Goal: Transaction & Acquisition: Purchase product/service

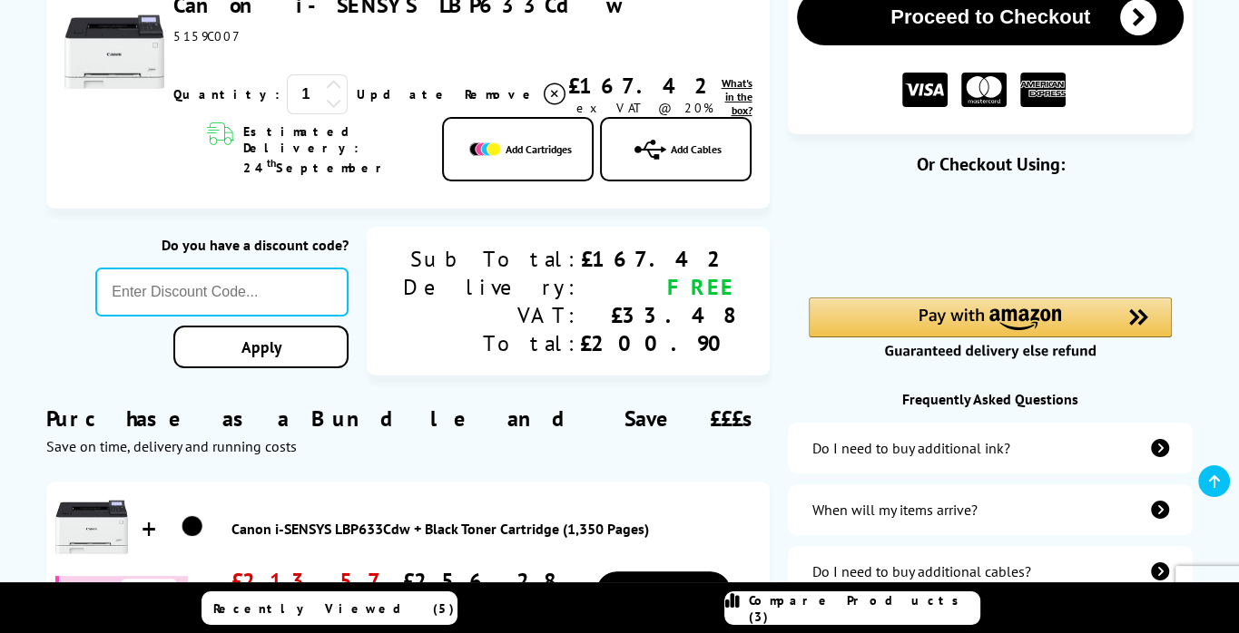
scroll to position [325, 0]
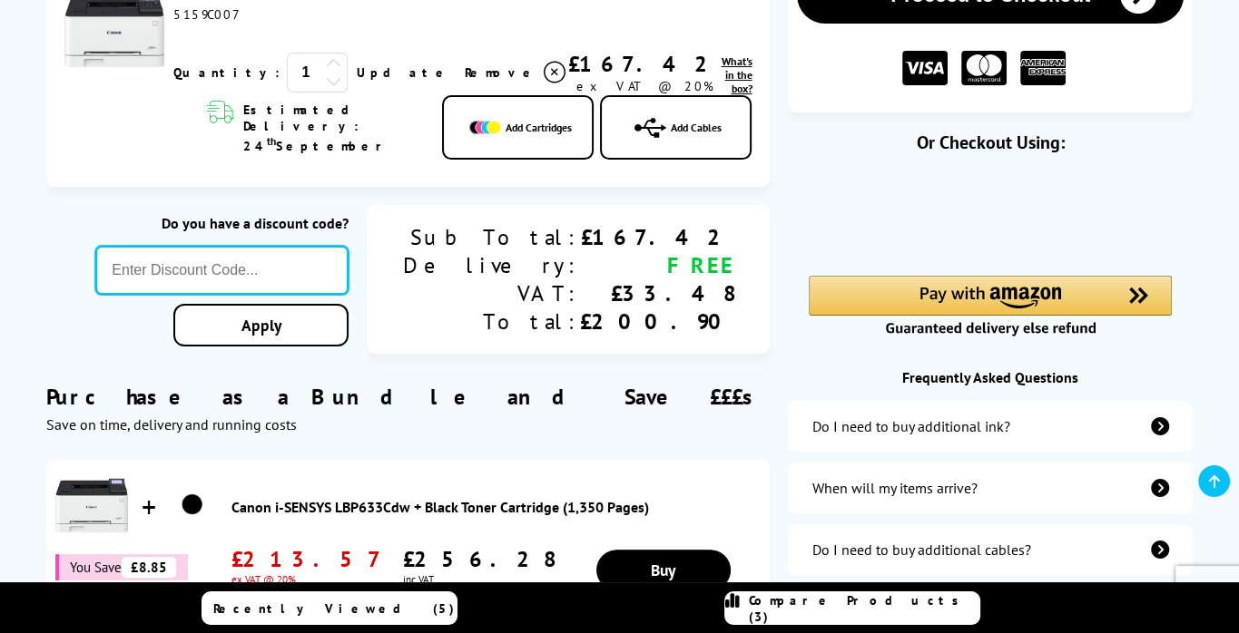
paste input "LOYALTY2025"
type input "LOYALTY2025"
click at [380, 324] on div "Proceed to Checkout Shopping Basket 1 Update" at bounding box center [619, 533] width 1239 height 1165
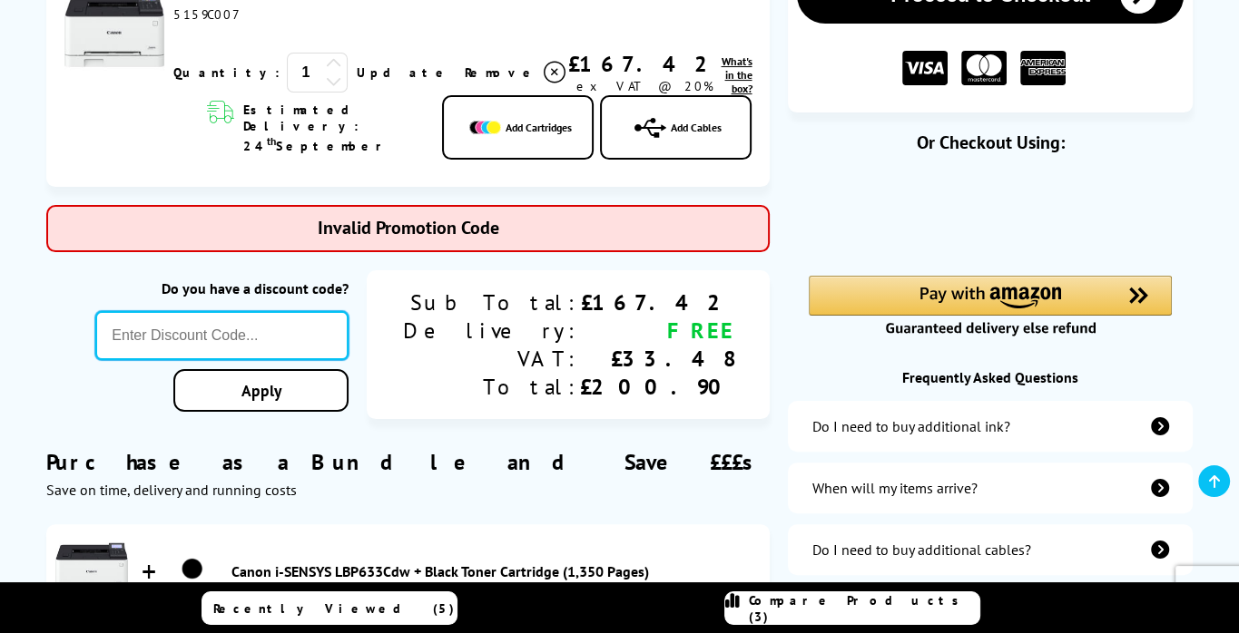
paste input "BER10"
type input "BER10"
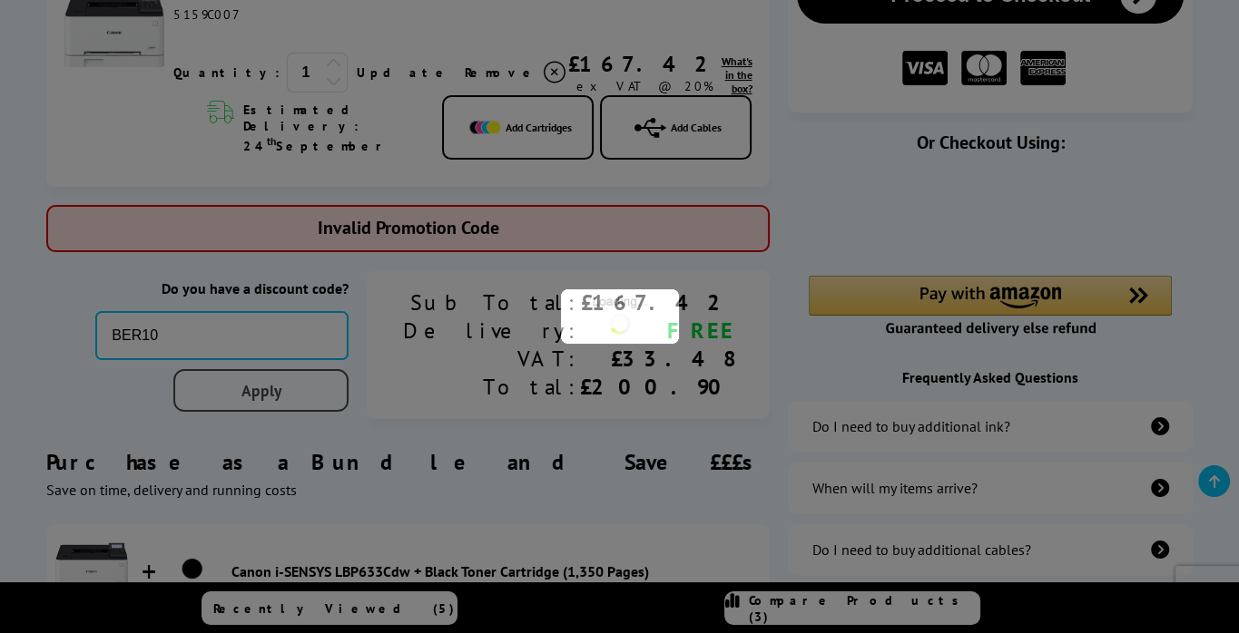
click at [398, 383] on div "Proceed to Checkout Shopping Basket ex VAT @ 20% 1 Update ex VAT @ 20%" at bounding box center [619, 566] width 1239 height 1230
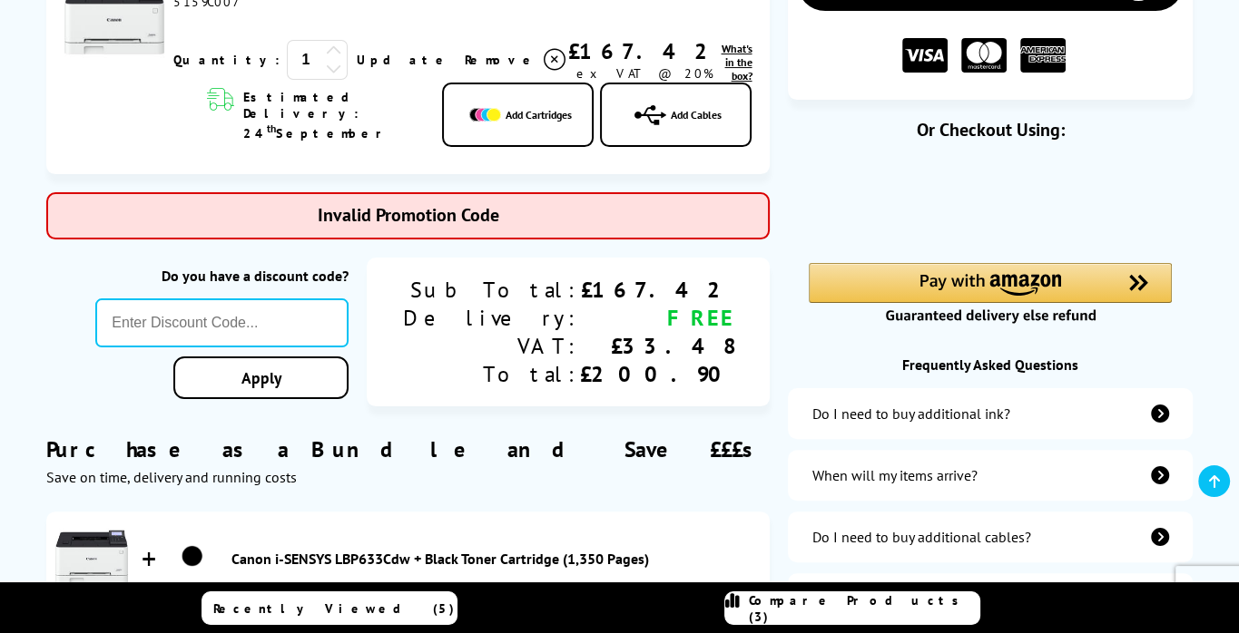
scroll to position [355, 0]
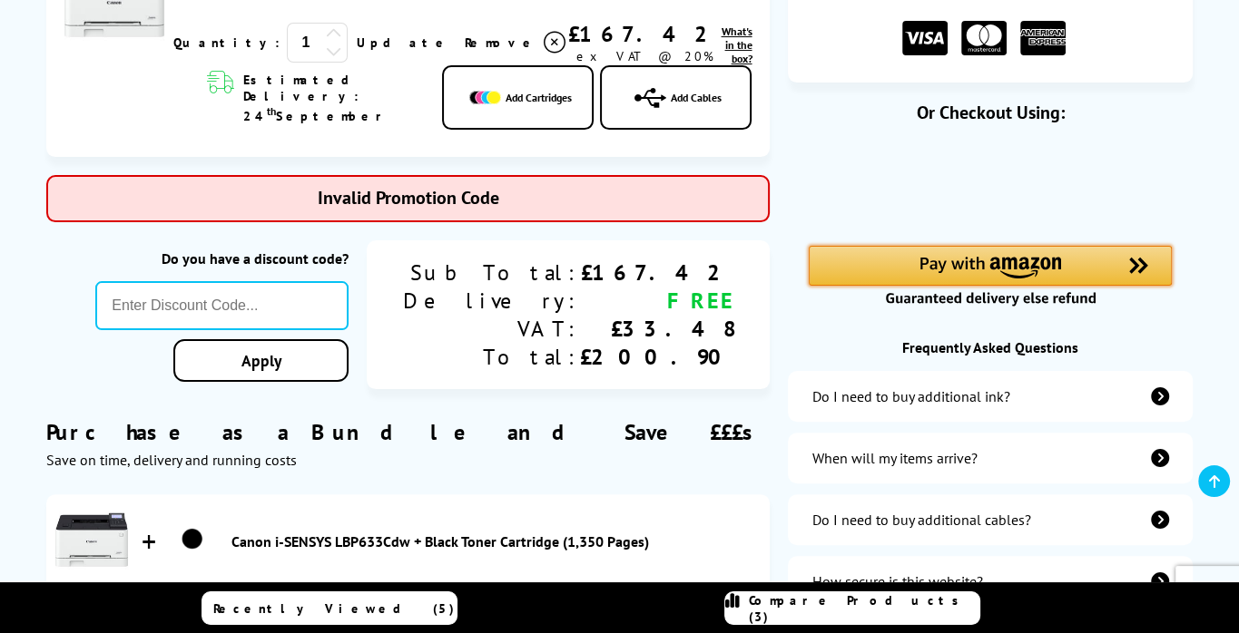
click at [1059, 269] on img "Amazon Pay - Use your Amazon account" at bounding box center [990, 268] width 142 height 22
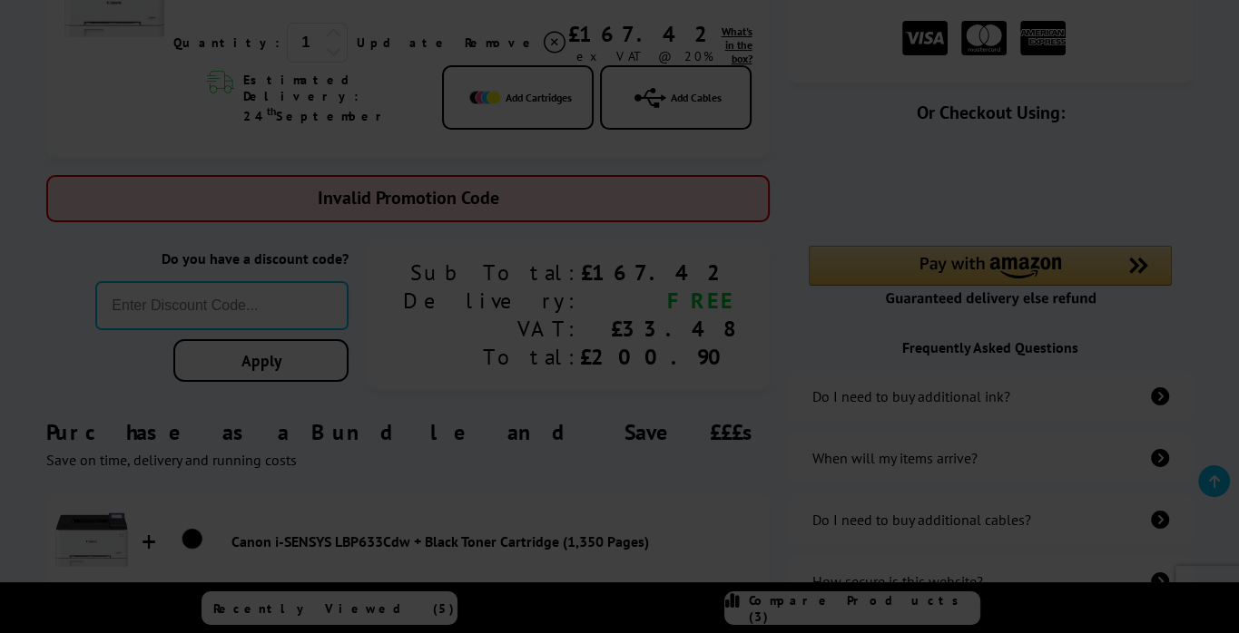
click at [1153, 34] on div at bounding box center [619, 316] width 1239 height 633
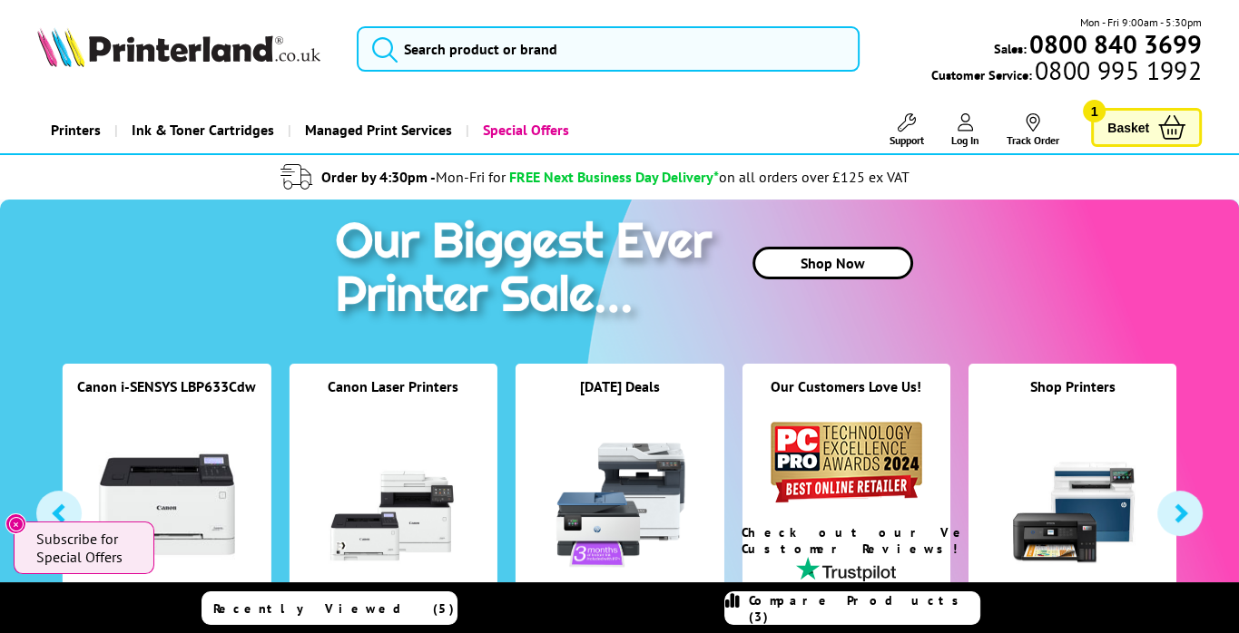
click at [1132, 124] on span "Basket" at bounding box center [1128, 127] width 42 height 24
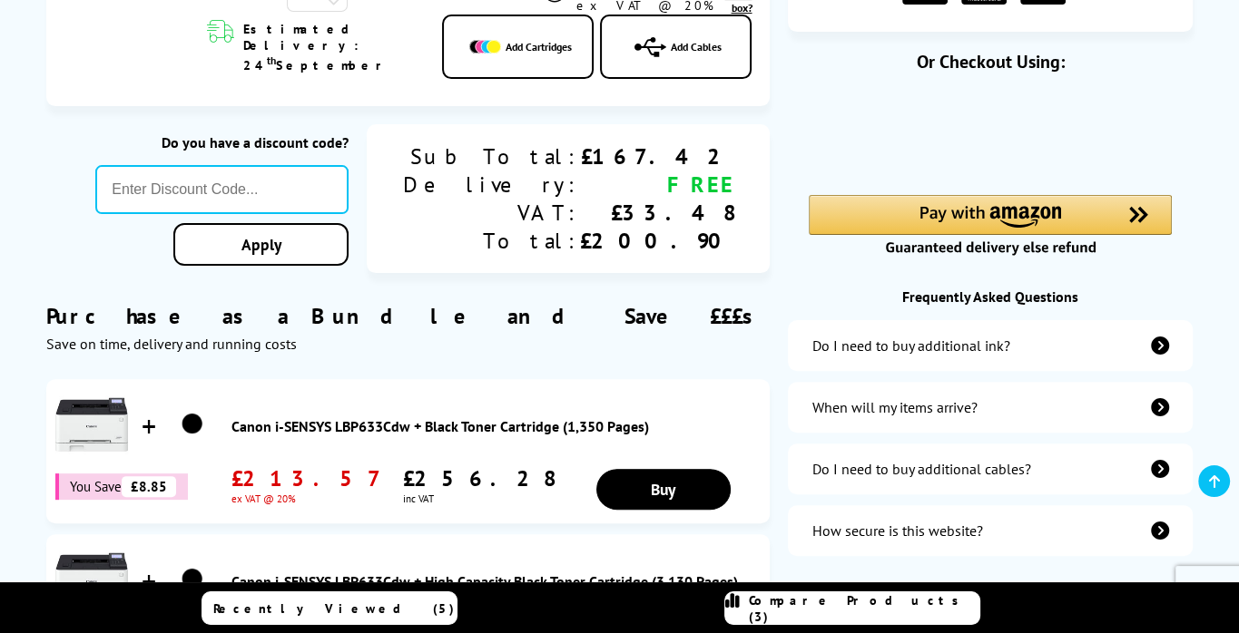
scroll to position [400, 0]
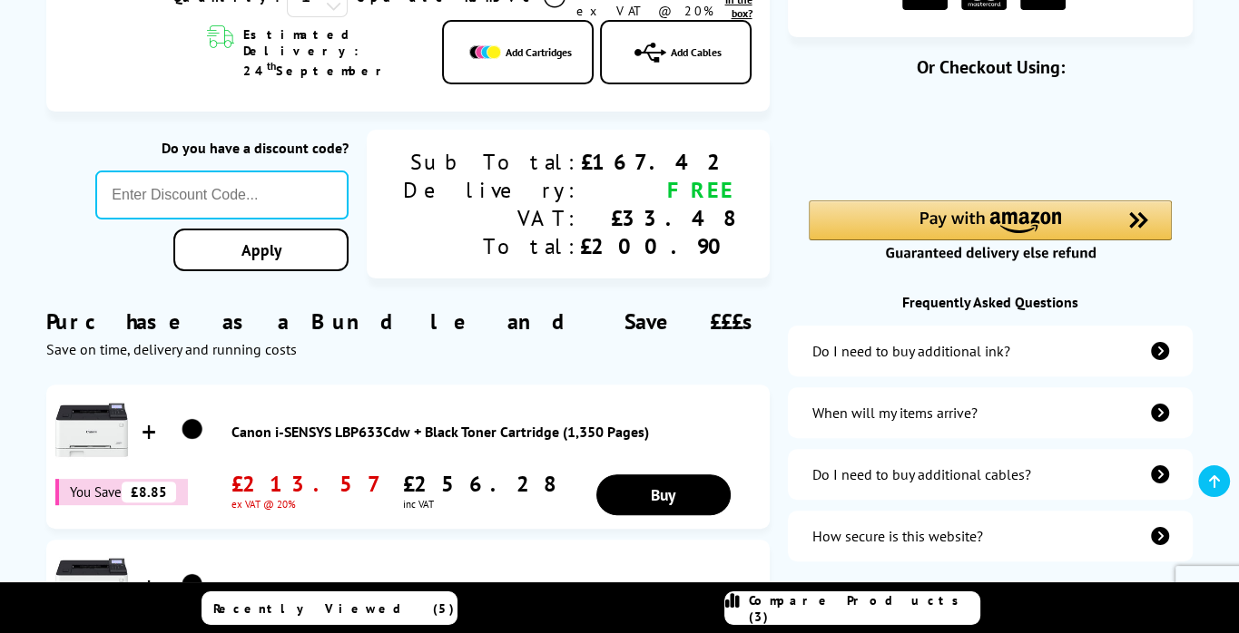
click at [996, 301] on div "Frequently Asked Questions" at bounding box center [990, 302] width 405 height 18
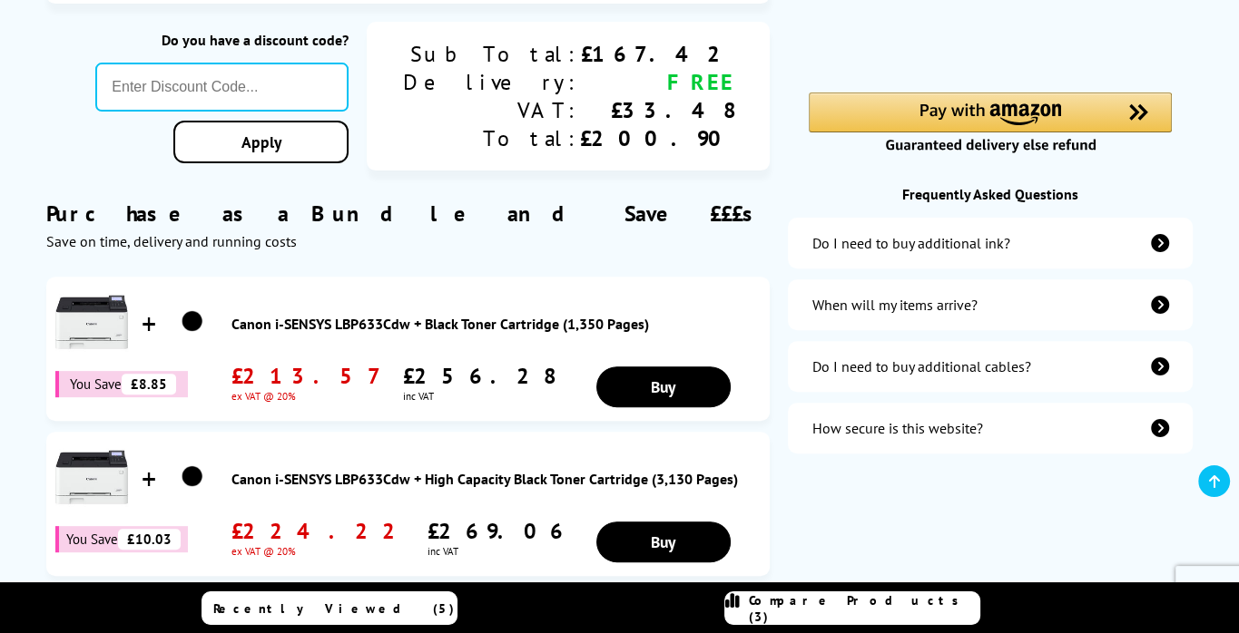
scroll to position [535, 0]
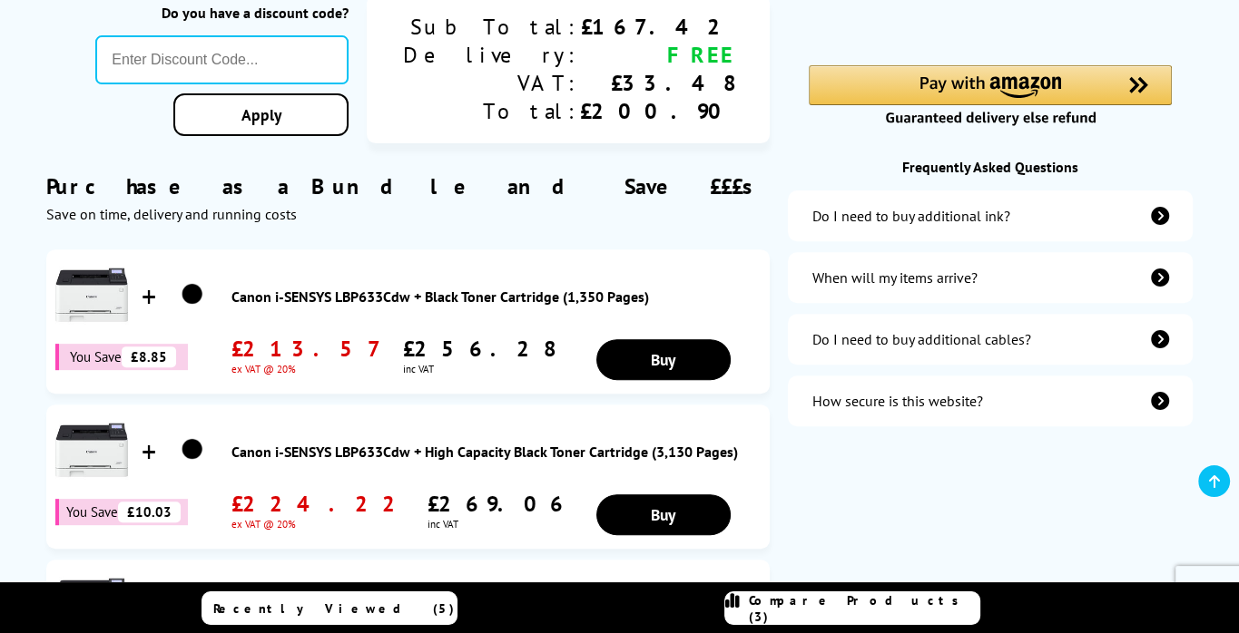
click at [923, 286] on div "When will my items arrive?" at bounding box center [893, 278] width 165 height 18
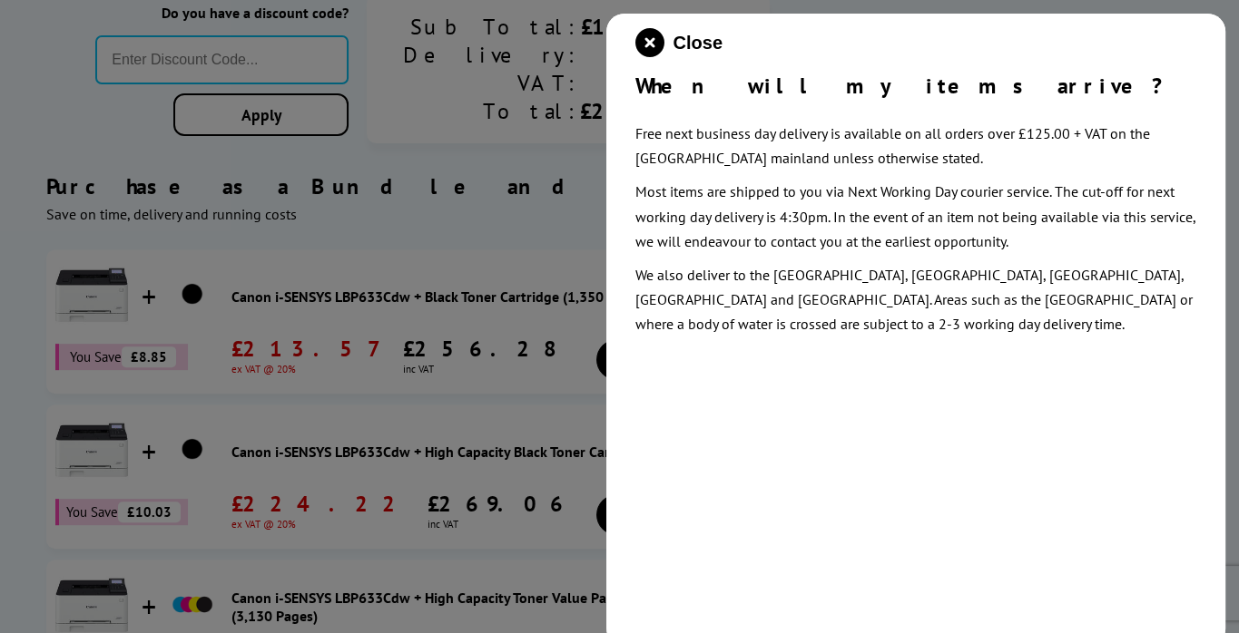
click at [536, 144] on div at bounding box center [619, 316] width 1239 height 633
click at [651, 44] on icon "close modal" at bounding box center [649, 42] width 29 height 29
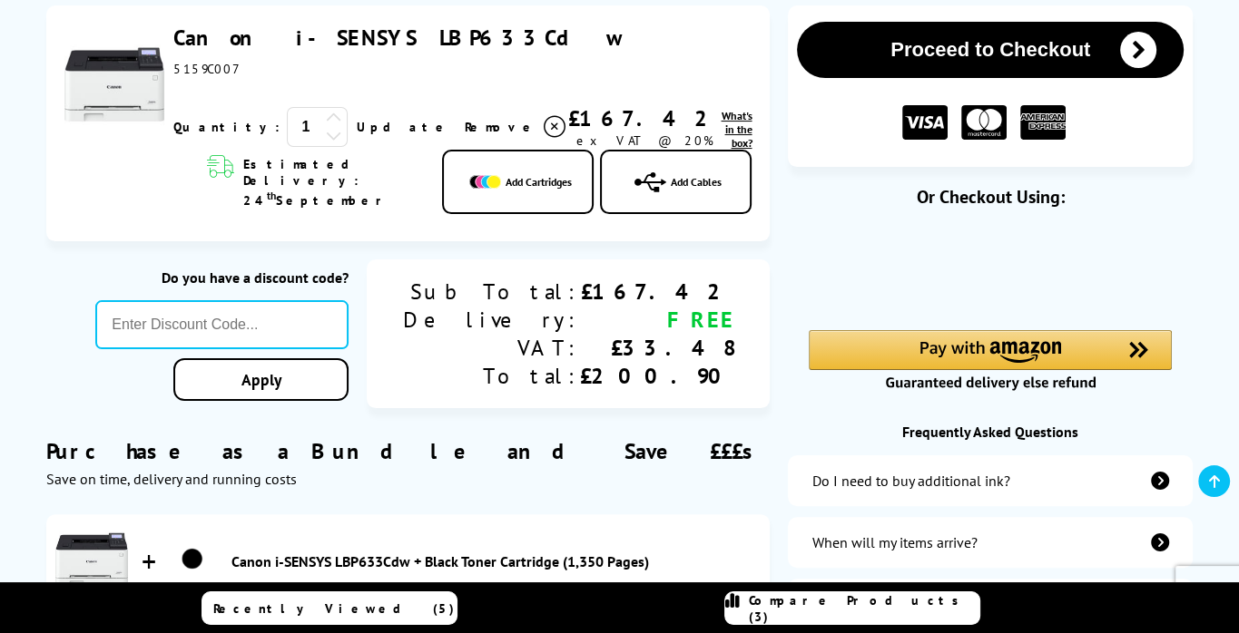
scroll to position [186, 0]
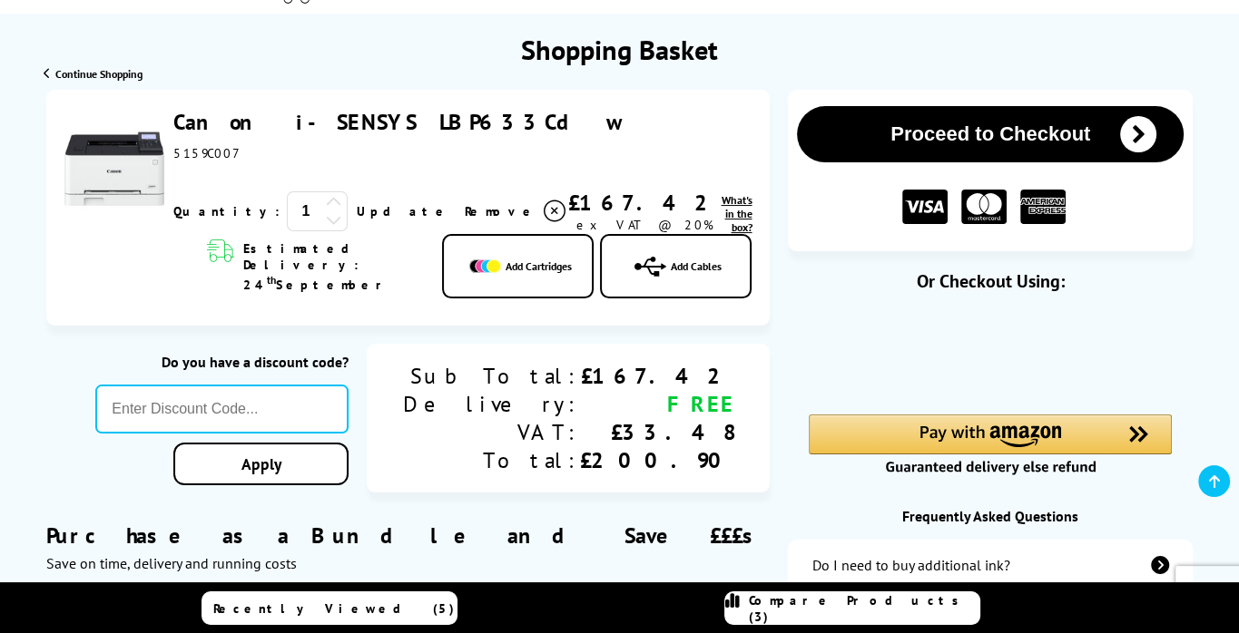
click at [997, 141] on button "Proceed to Checkout" at bounding box center [990, 134] width 387 height 56
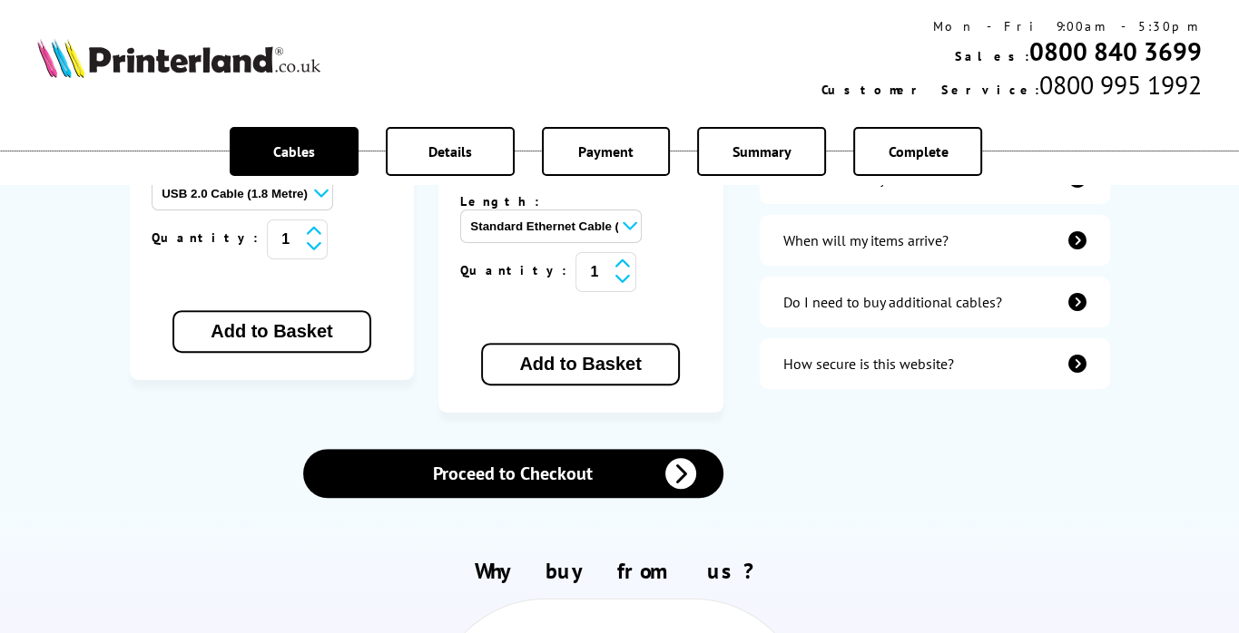
scroll to position [677, 0]
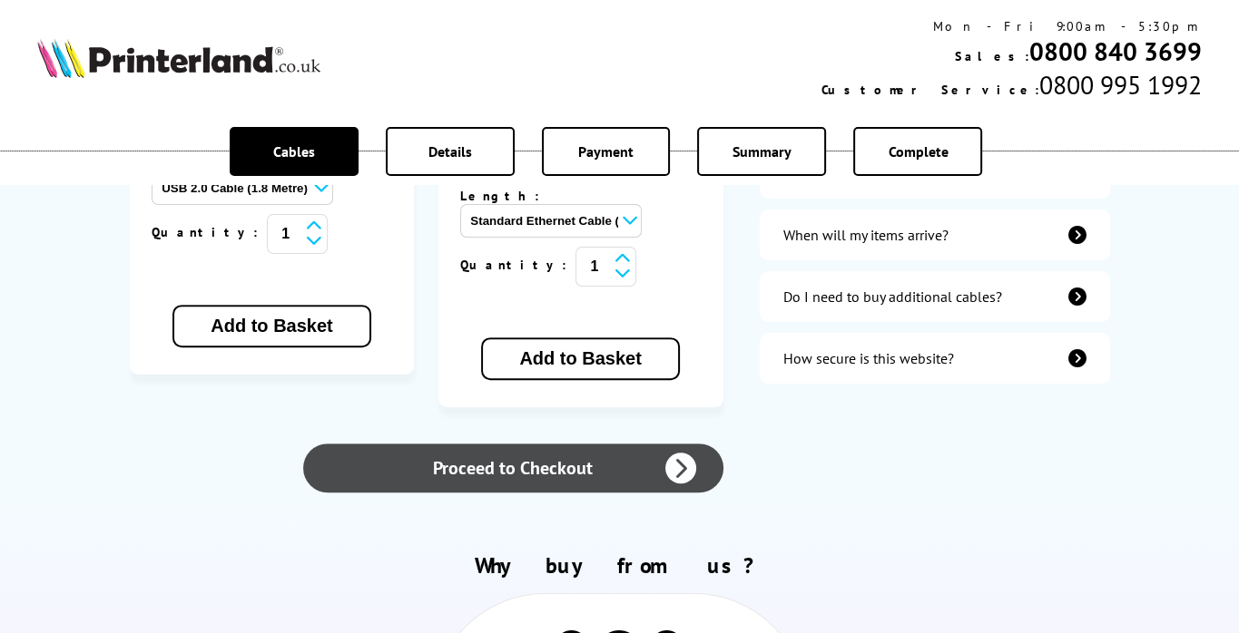
click at [493, 444] on link "Proceed to Checkout" at bounding box center [512, 468] width 419 height 49
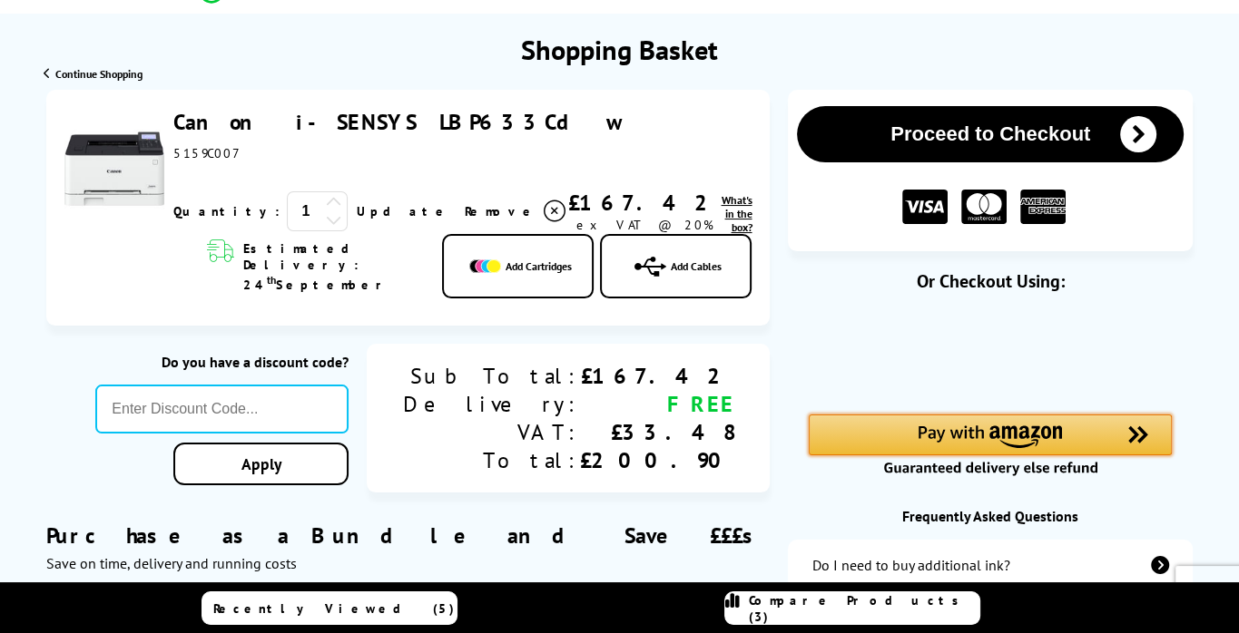
click at [920, 436] on img "Amazon Pay - Use your Amazon account" at bounding box center [990, 437] width 144 height 22
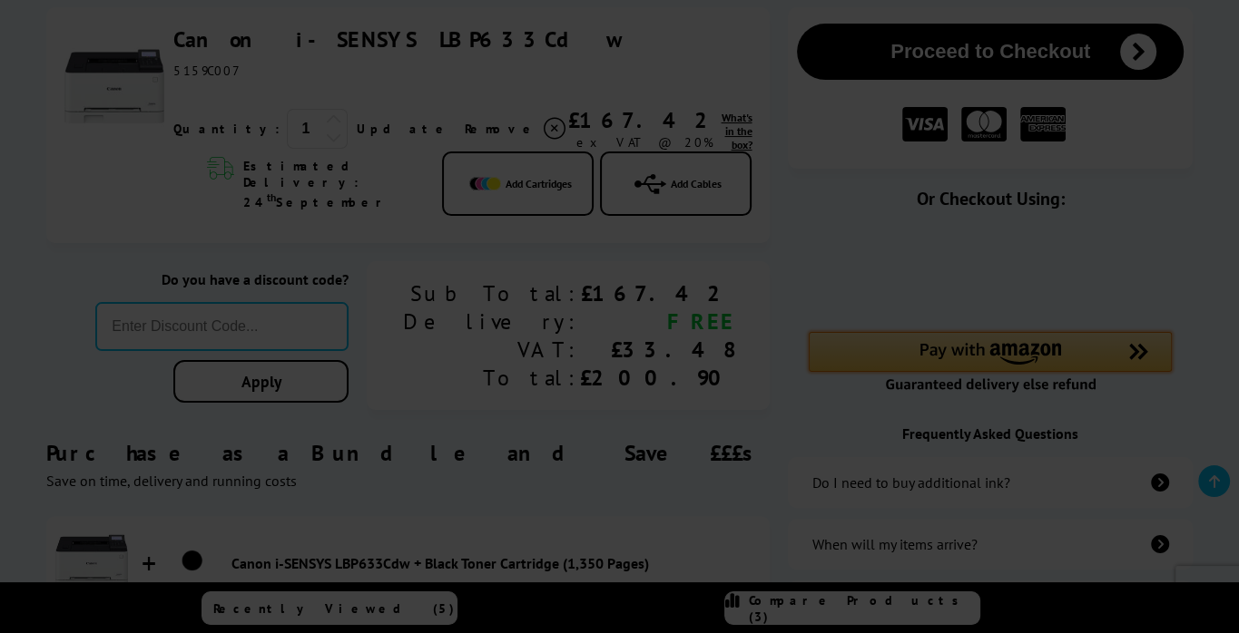
scroll to position [271, 0]
click at [773, 85] on div at bounding box center [619, 316] width 1239 height 633
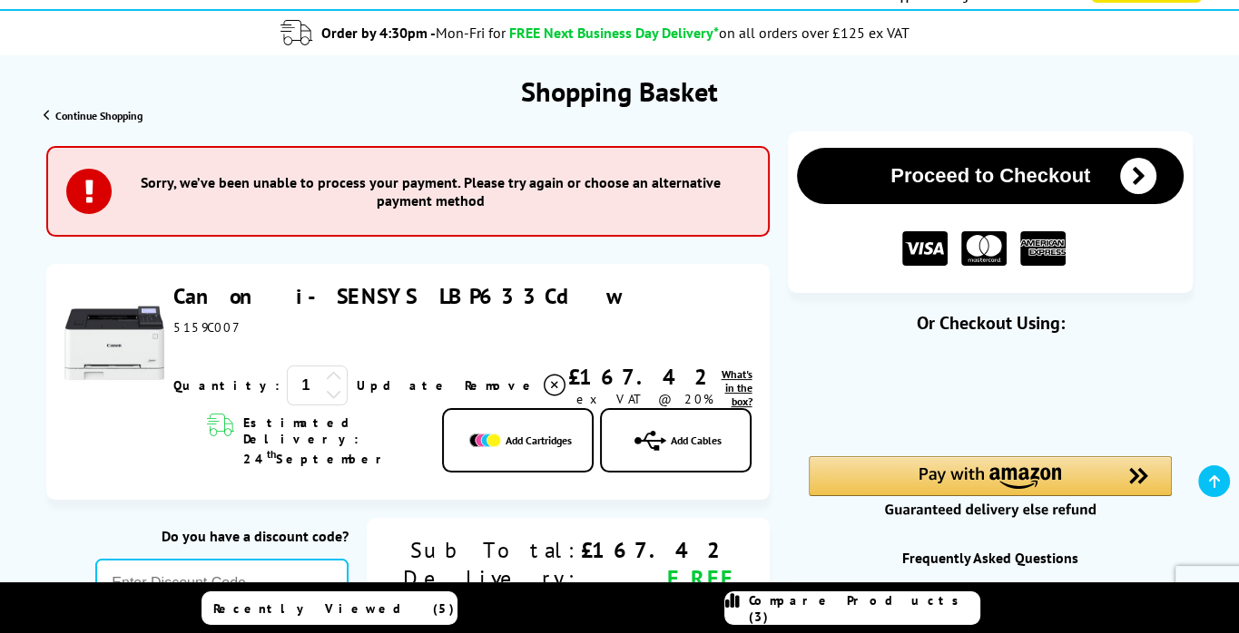
scroll to position [145, 0]
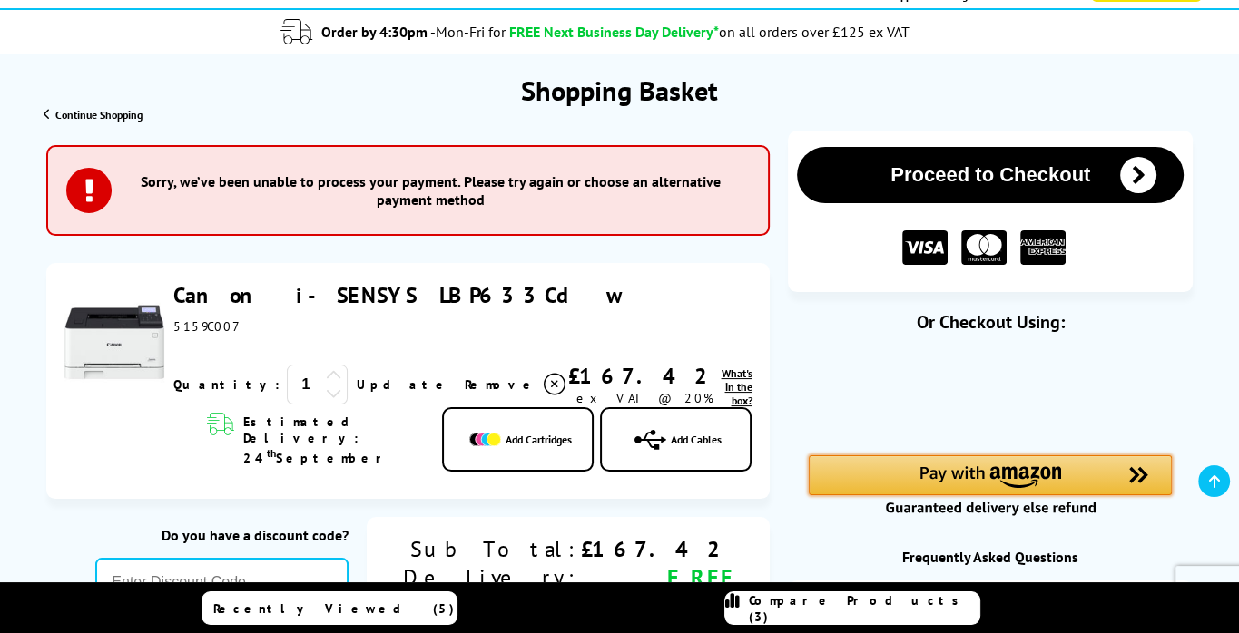
click at [968, 482] on img "Amazon Pay - Use your Amazon account" at bounding box center [990, 477] width 142 height 22
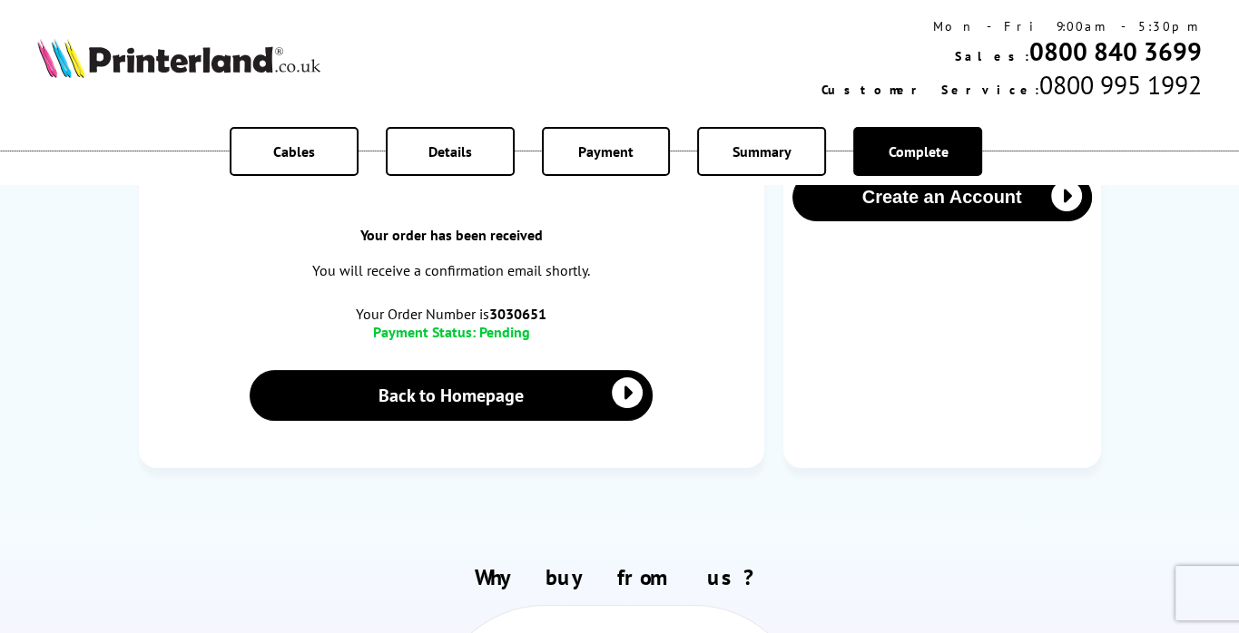
scroll to position [336, 0]
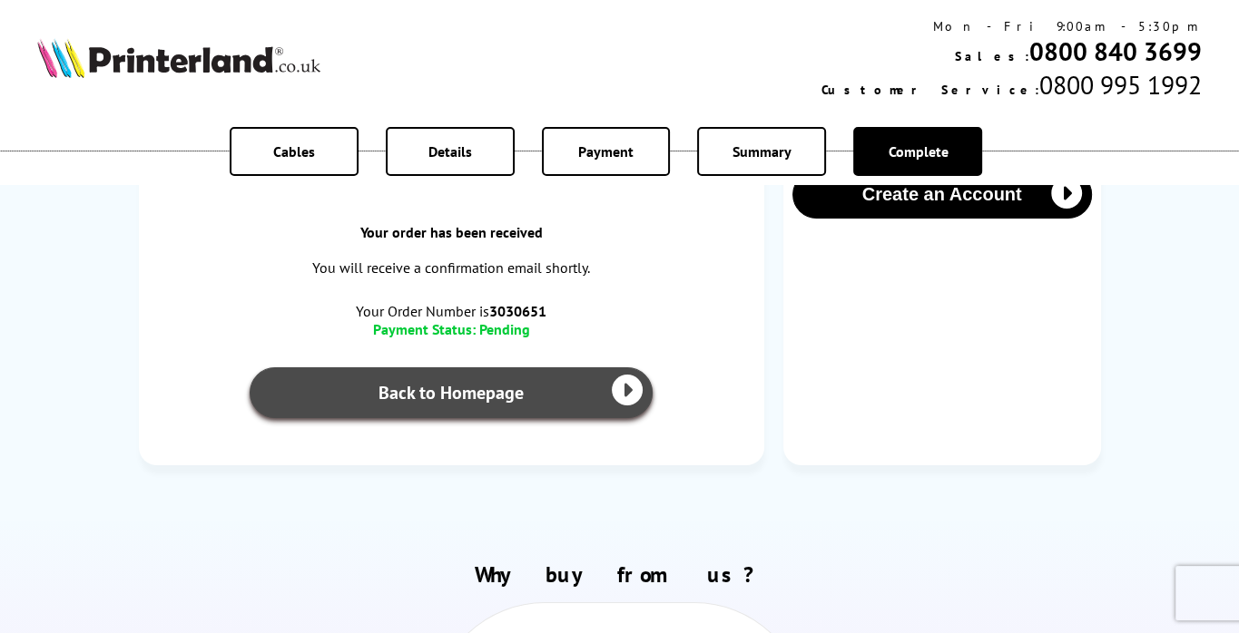
click at [451, 394] on link "Back to Homepage" at bounding box center [452, 392] width 404 height 51
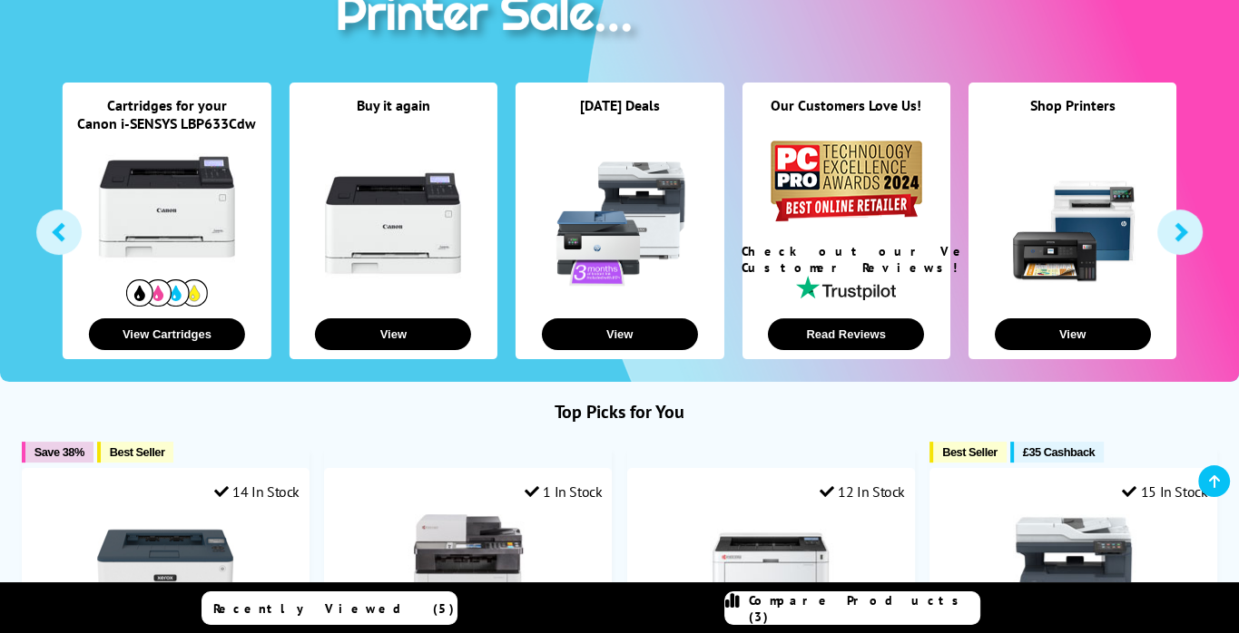
scroll to position [288, 0]
